Goal: Transaction & Acquisition: Purchase product/service

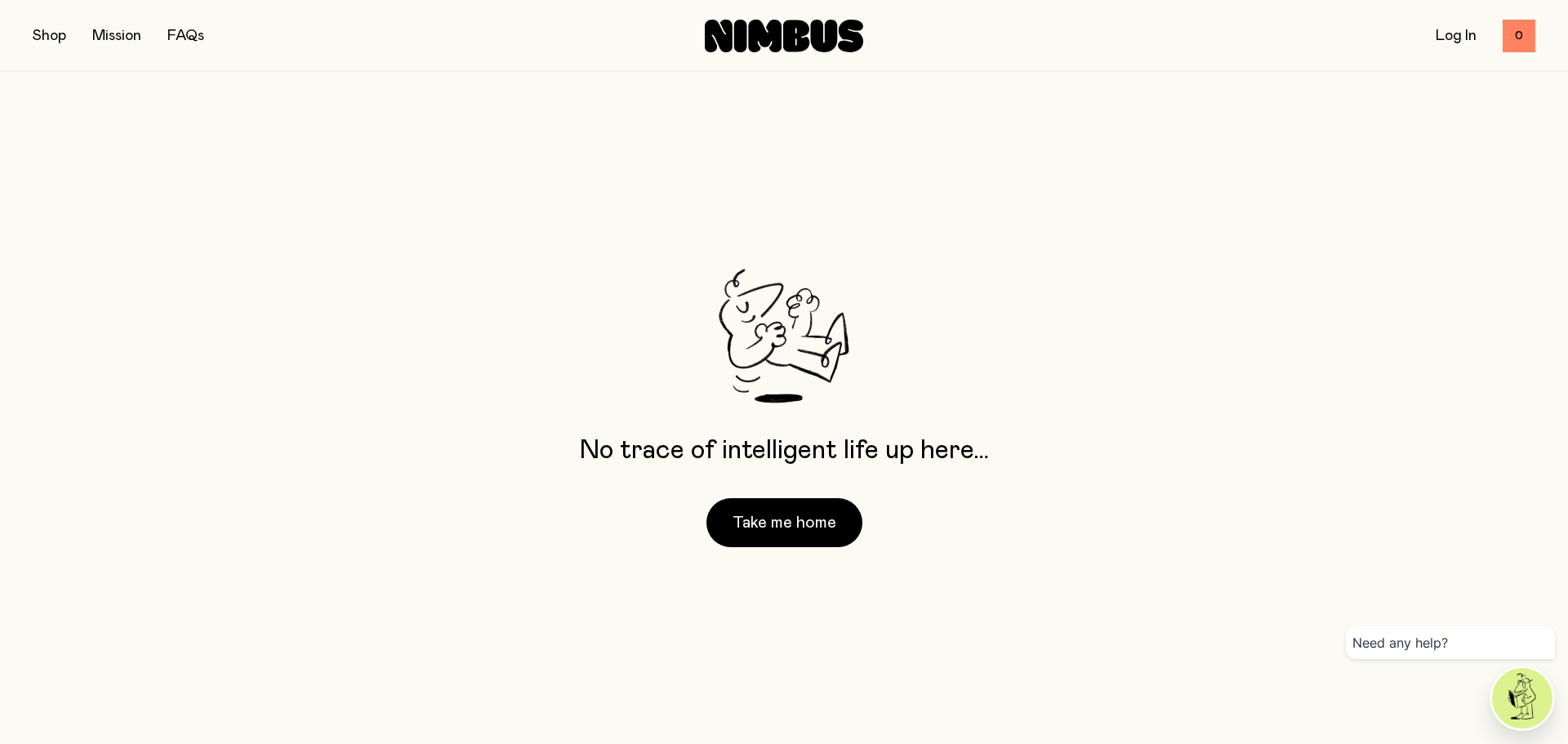
click at [56, 40] on button "button" at bounding box center [50, 36] width 34 height 23
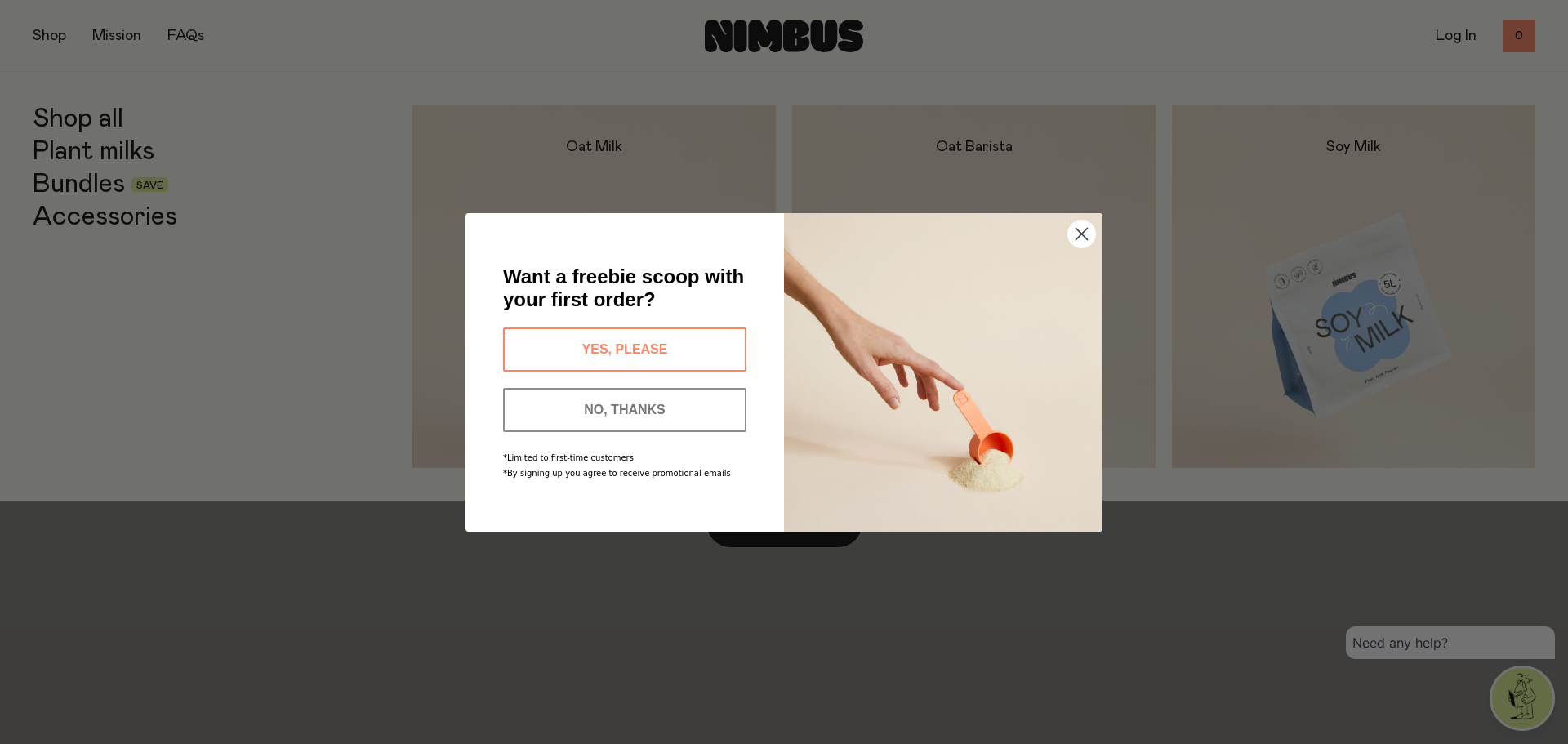
click at [698, 392] on button "NO, THANKS" at bounding box center [625, 409] width 244 height 45
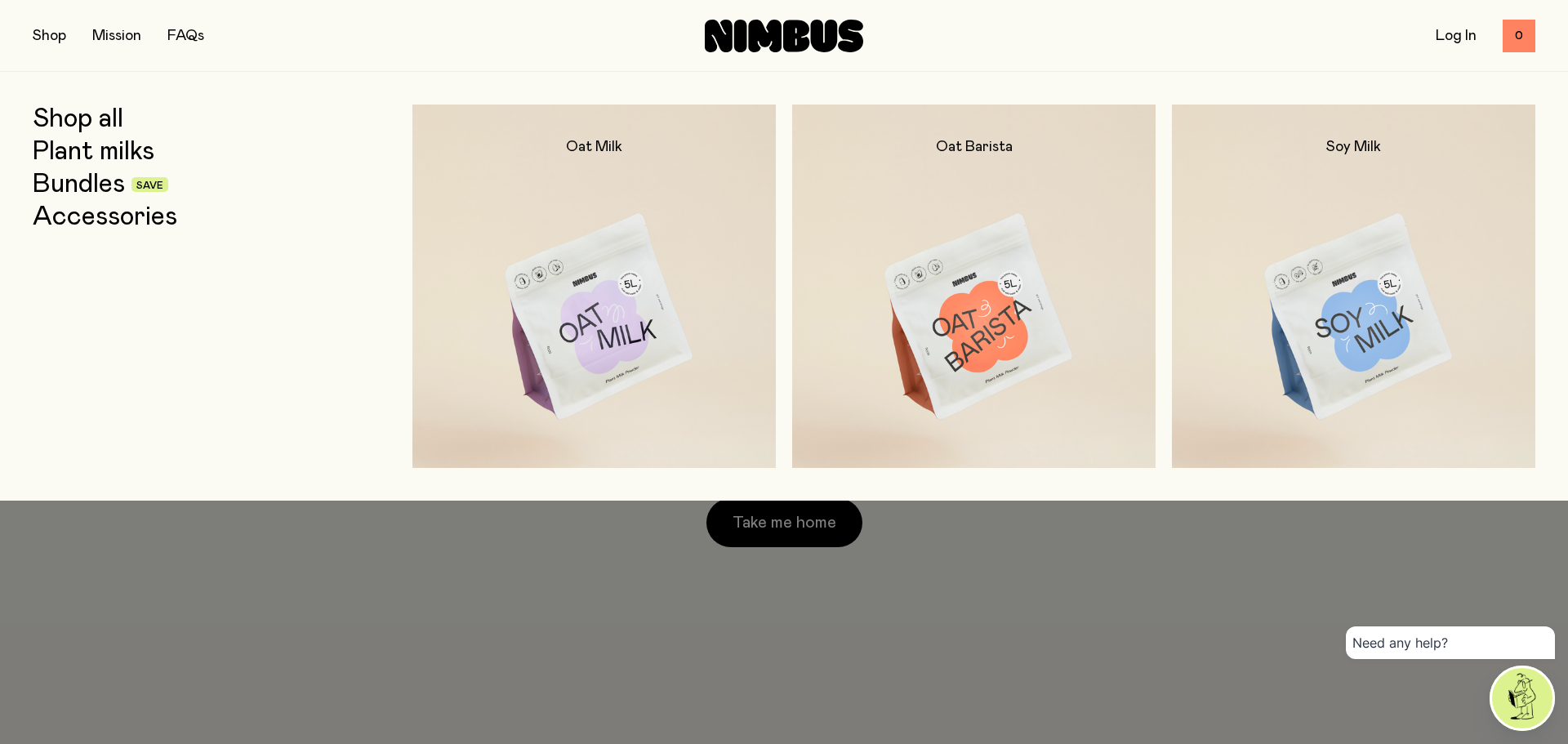
click at [99, 182] on link "Bundles" at bounding box center [78, 184] width 92 height 30
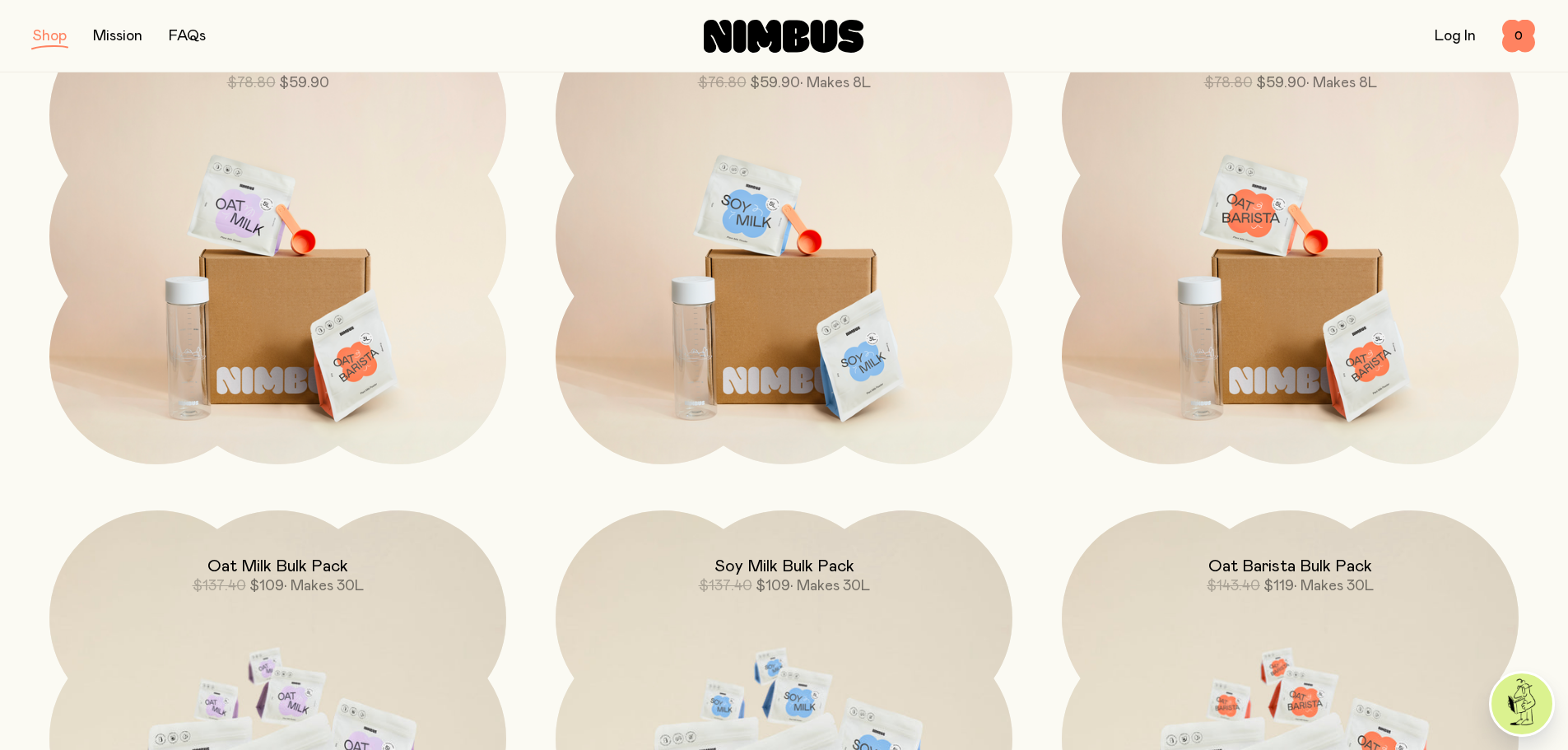
scroll to position [302, 0]
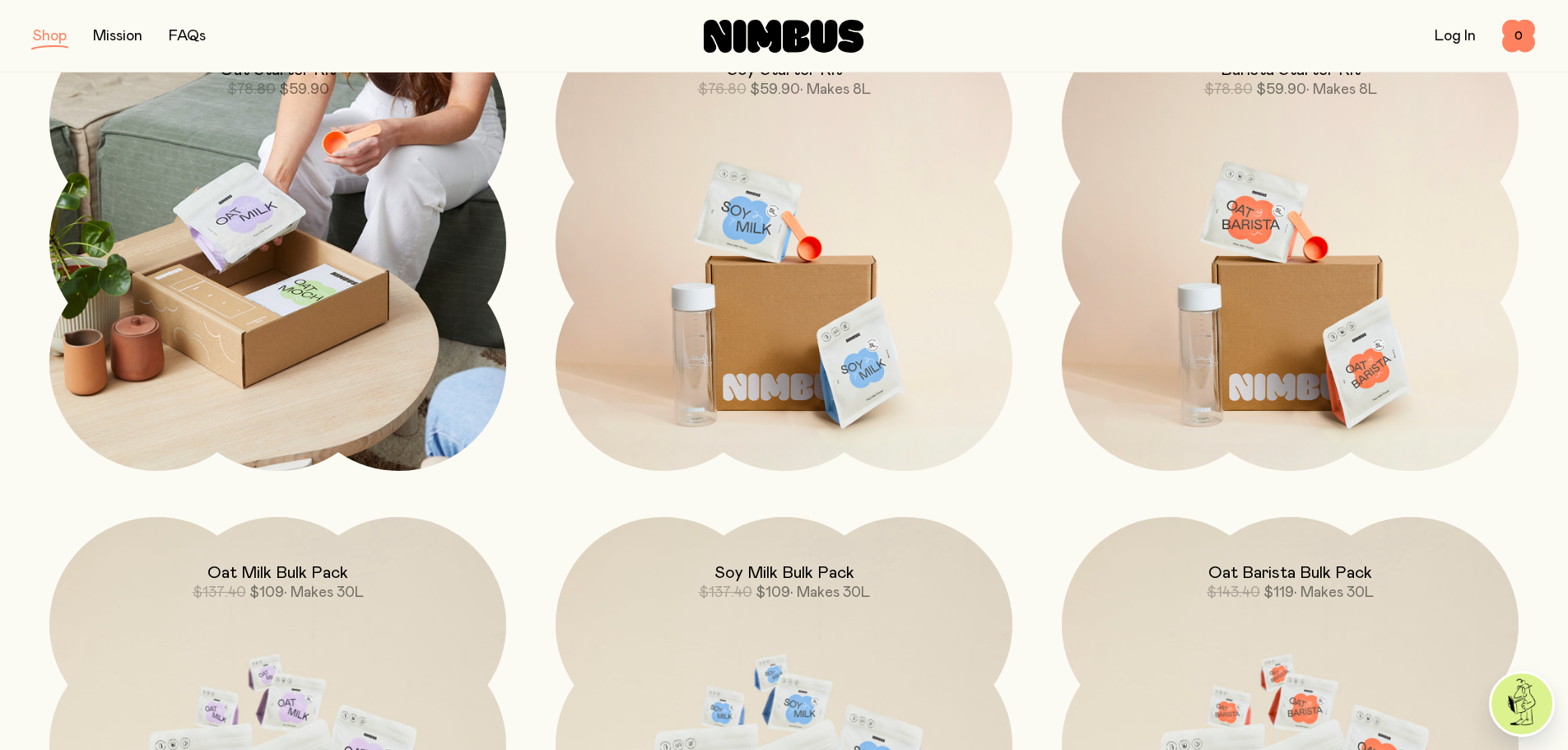
click at [393, 373] on img at bounding box center [277, 242] width 456 height 456
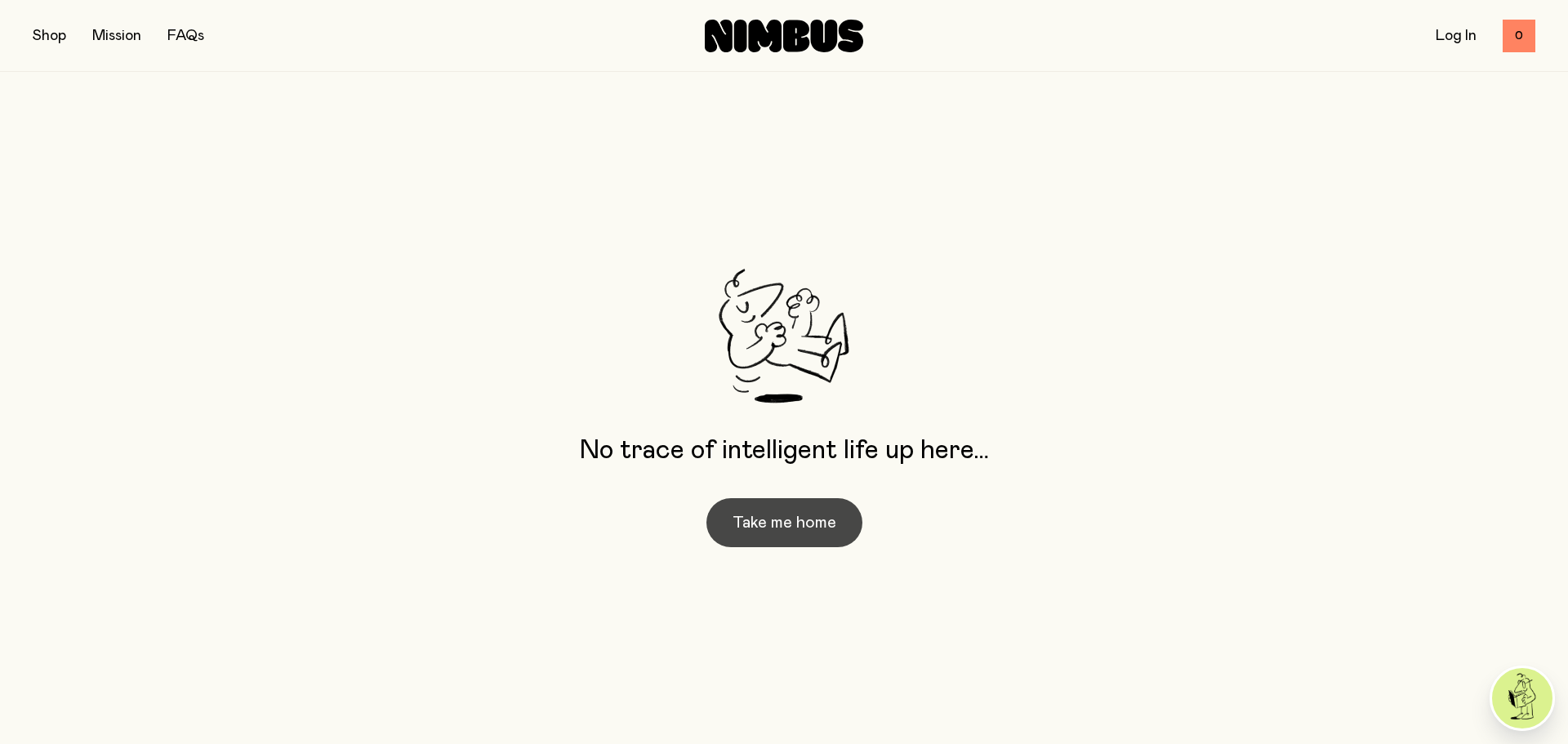
click at [723, 523] on button "Take me home" at bounding box center [784, 522] width 156 height 49
